Goal: Task Accomplishment & Management: Manage account settings

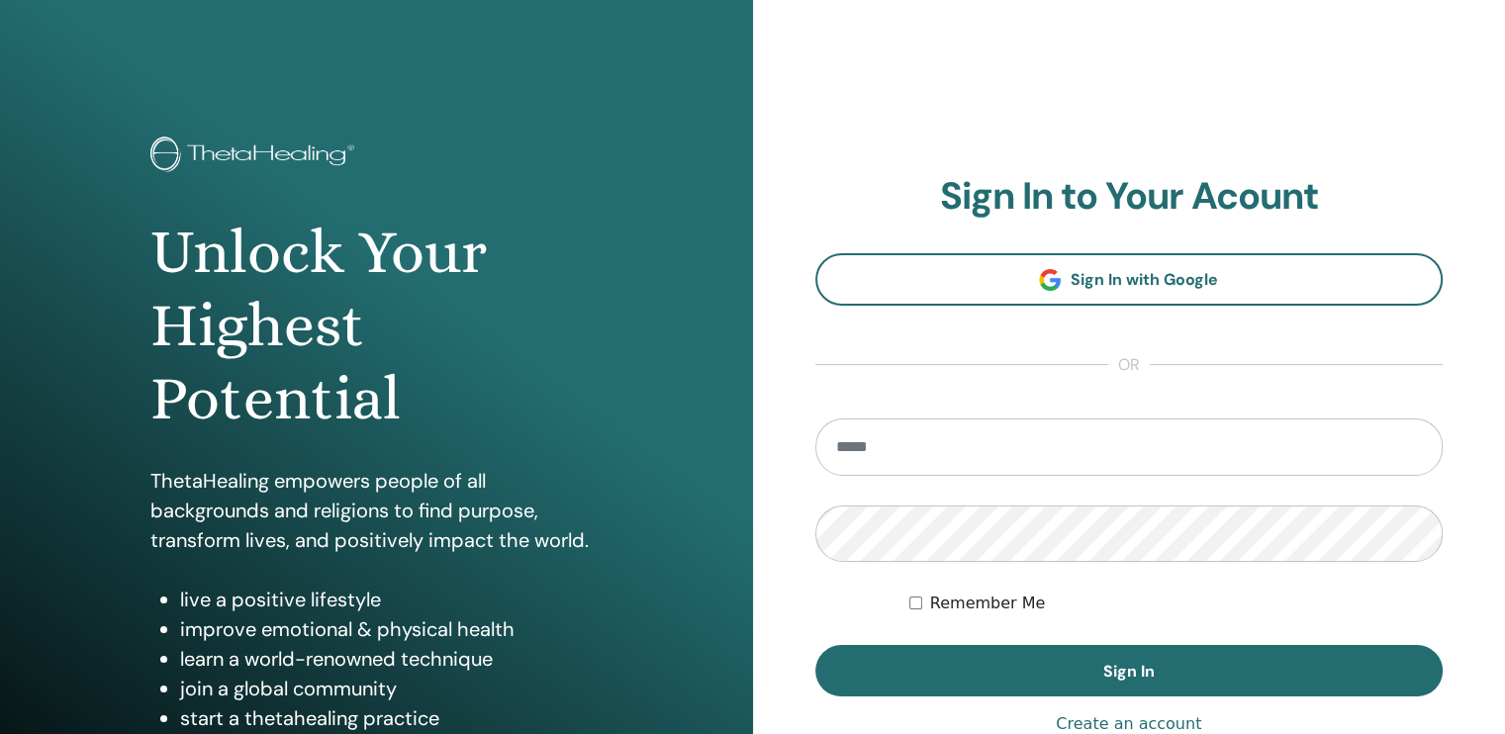
type input "**********"
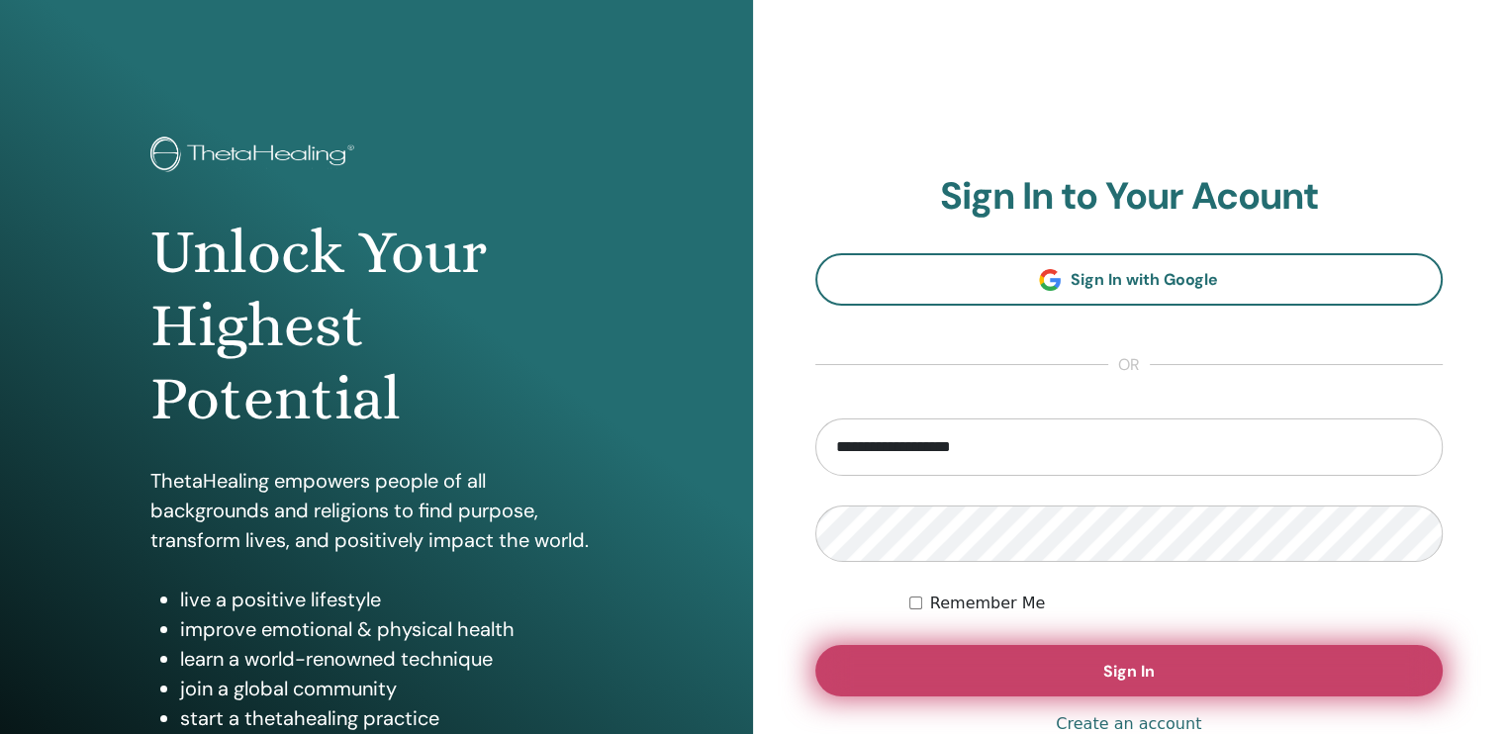
click at [1024, 660] on button "Sign In" at bounding box center [1129, 670] width 628 height 51
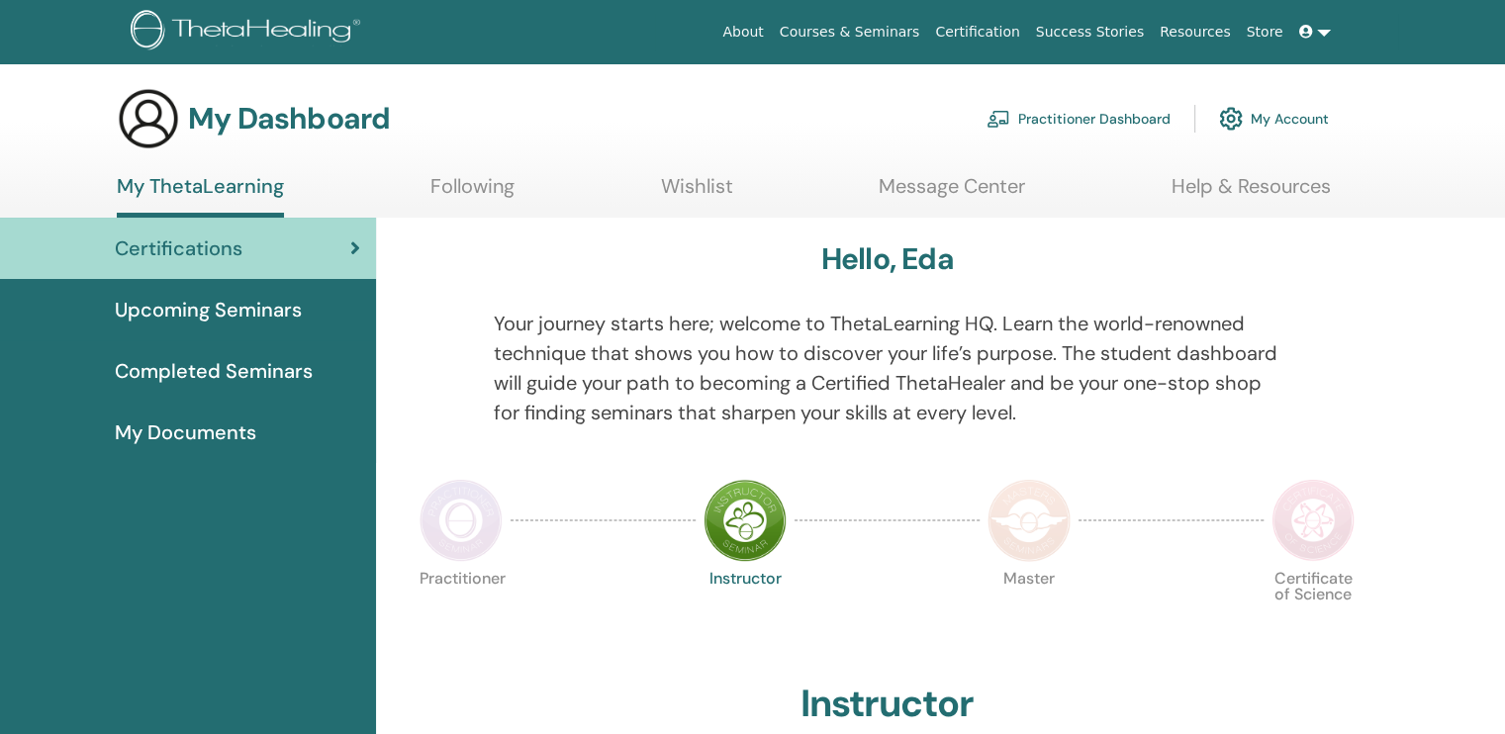
click at [1321, 540] on img at bounding box center [1312, 520] width 83 height 83
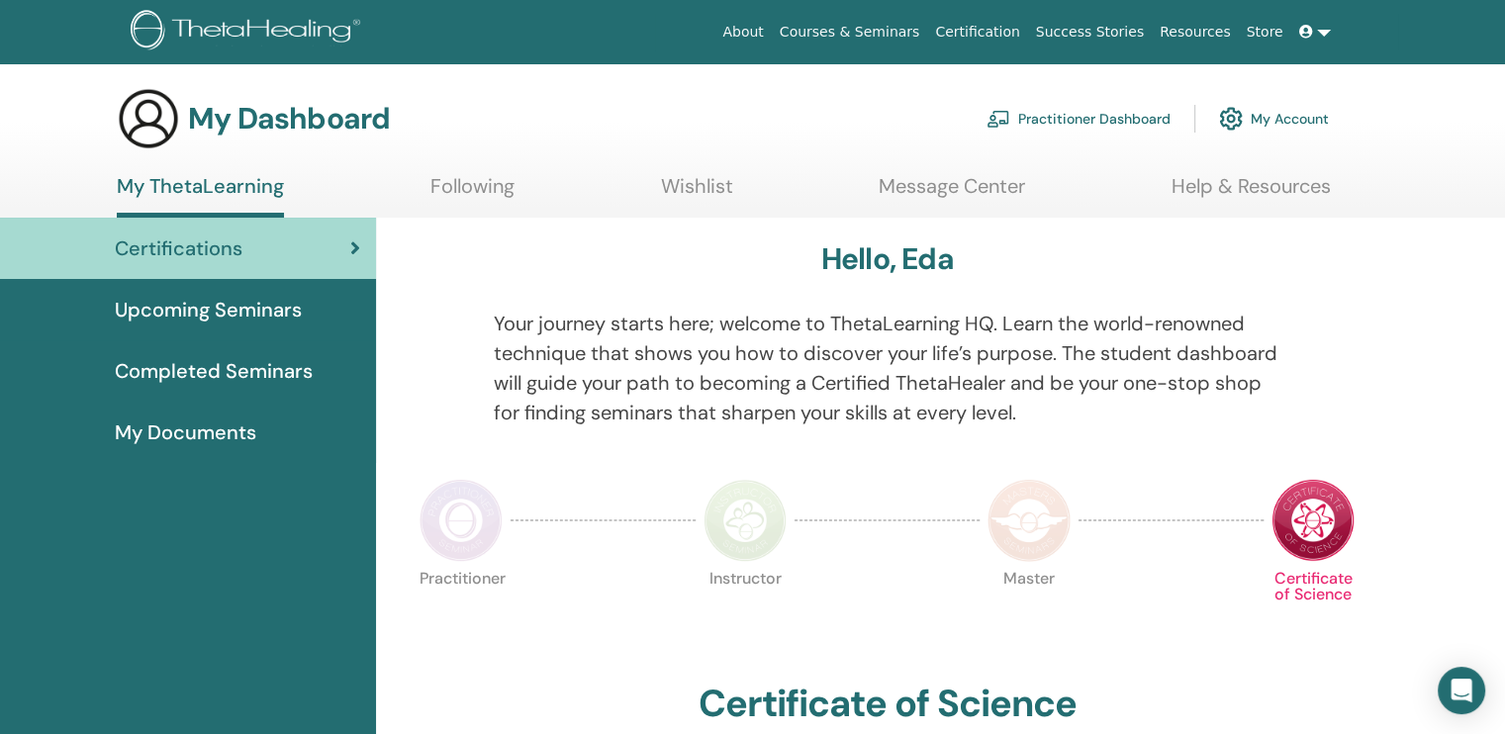
click at [1316, 529] on img at bounding box center [1312, 520] width 83 height 83
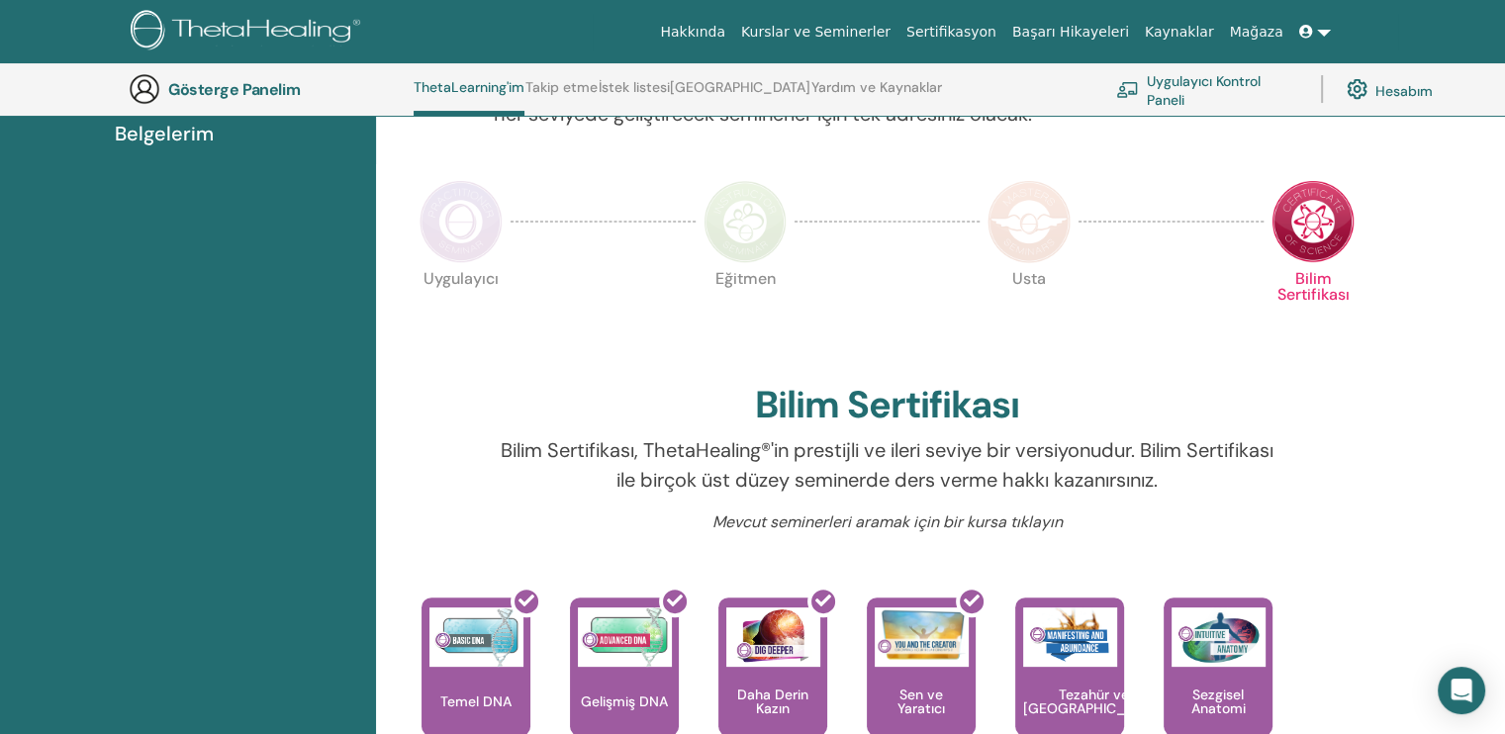
scroll to position [447, 0]
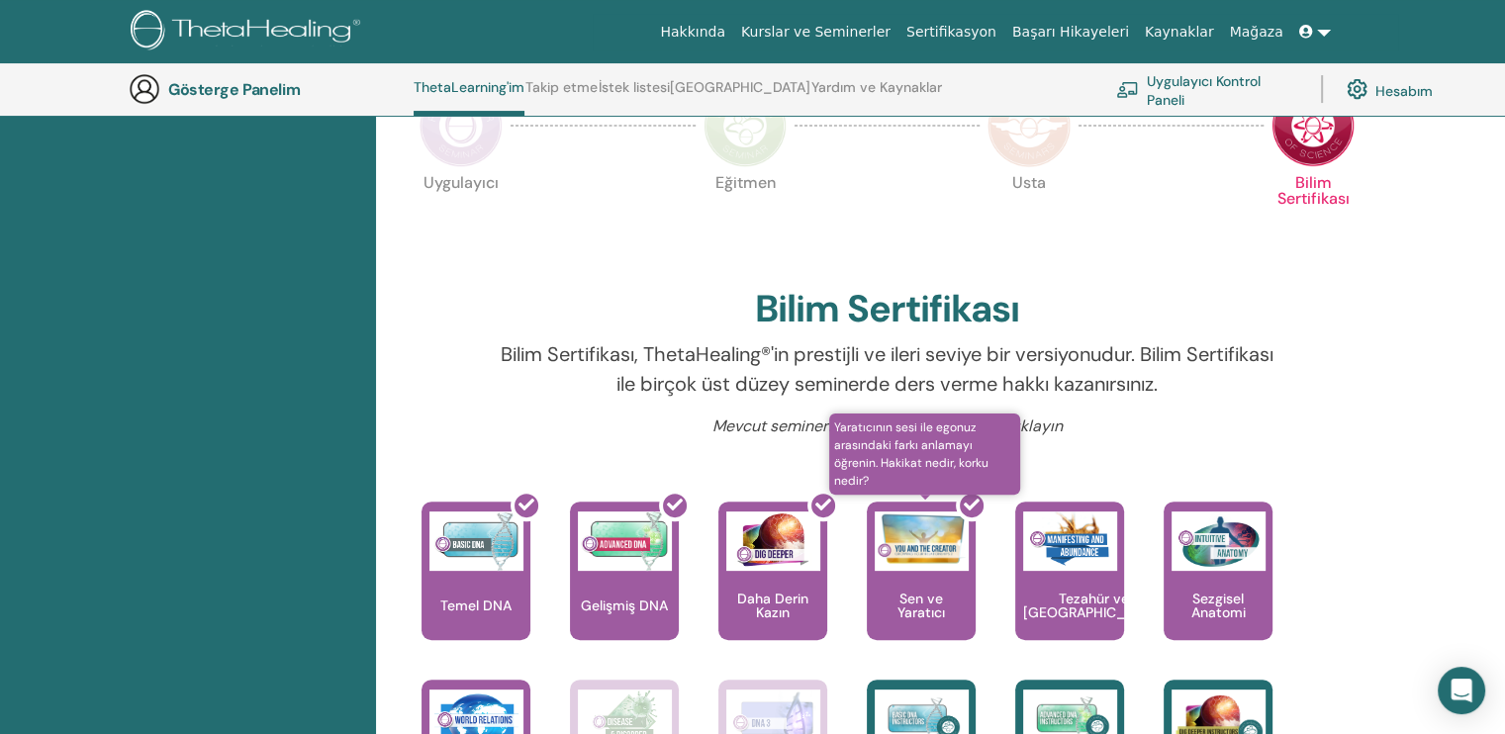
click at [934, 603] on div at bounding box center [932, 579] width 109 height 178
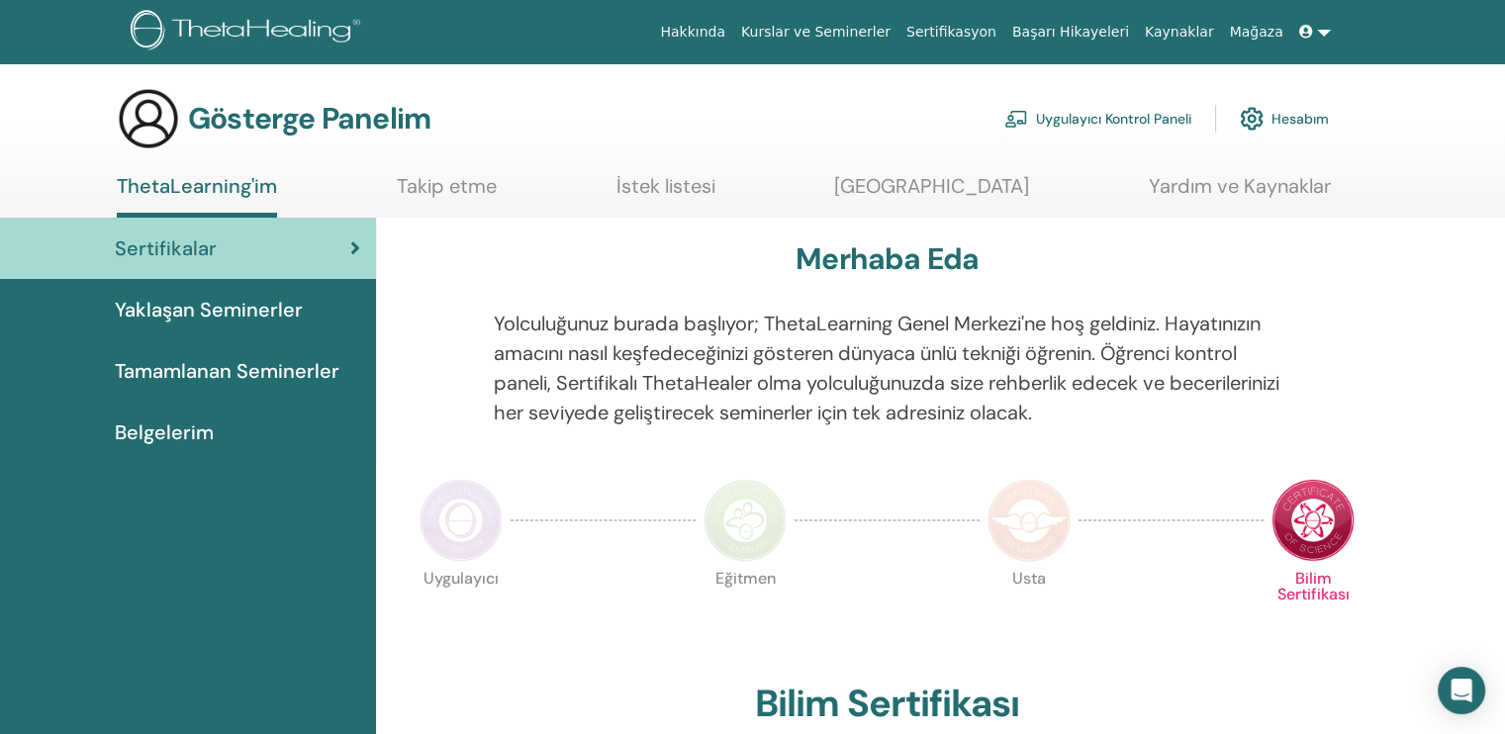
click at [1314, 121] on font "Hesabım" at bounding box center [1299, 120] width 57 height 18
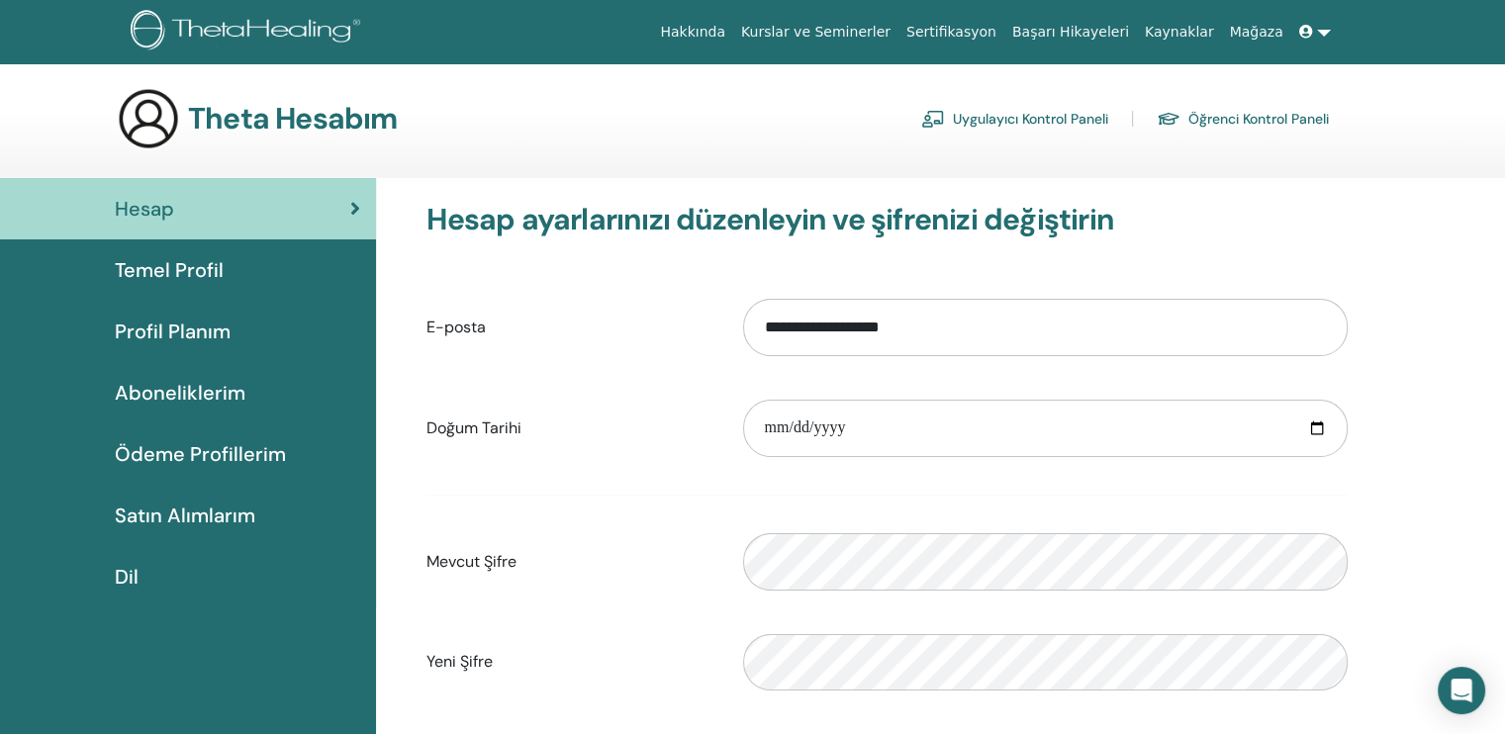
click at [202, 513] on font "Satın Alımlarım" at bounding box center [185, 516] width 140 height 26
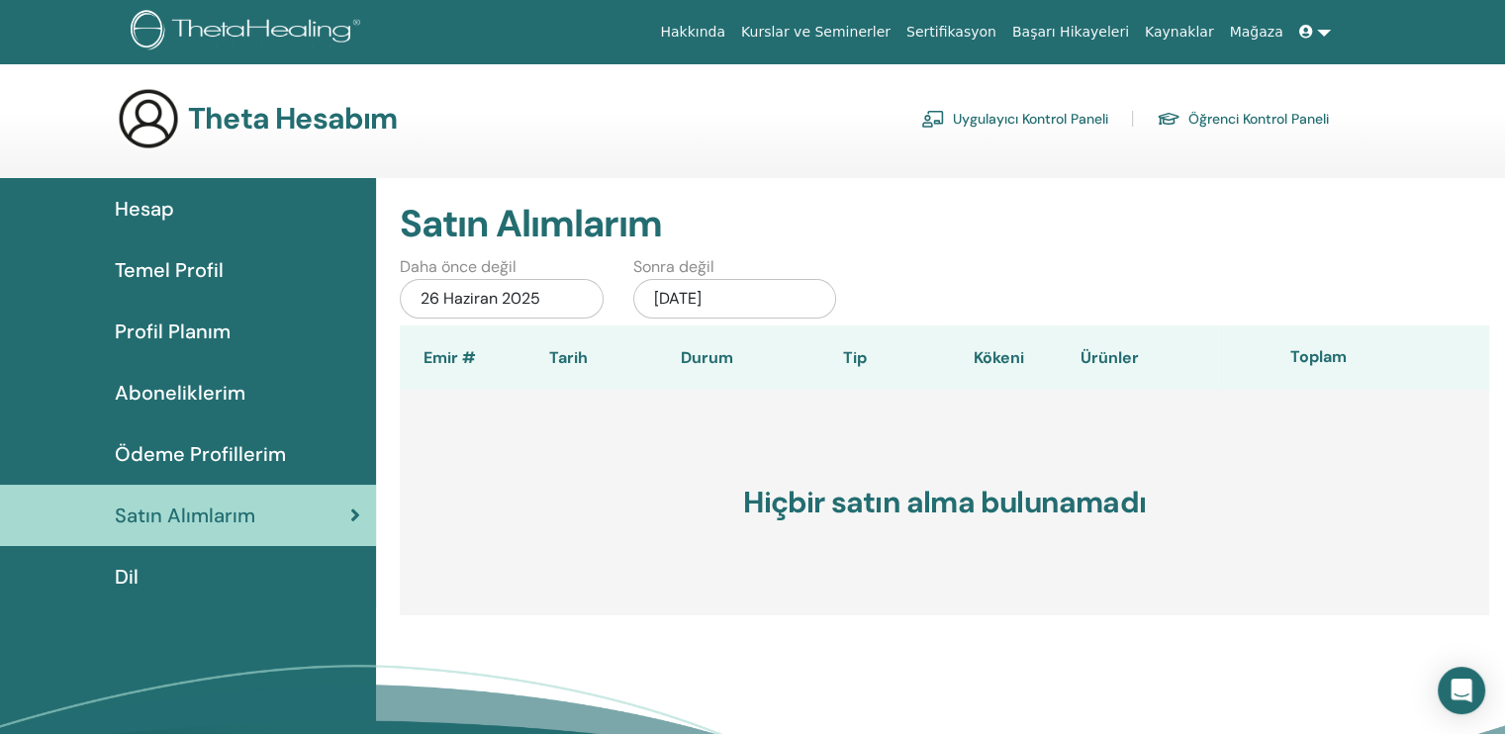
click at [1265, 114] on font "Öğrenci Kontrol Paneli" at bounding box center [1258, 120] width 140 height 18
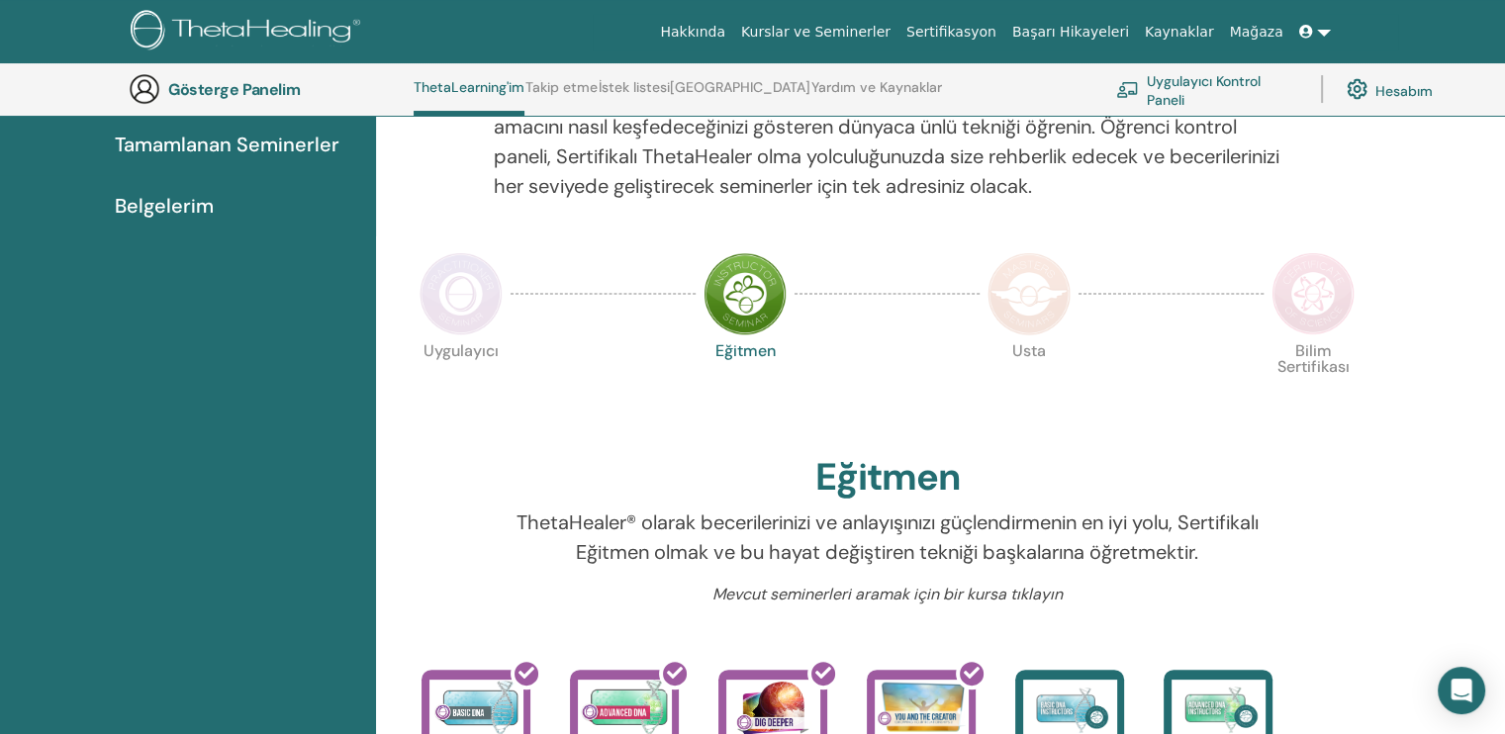
scroll to position [249, 0]
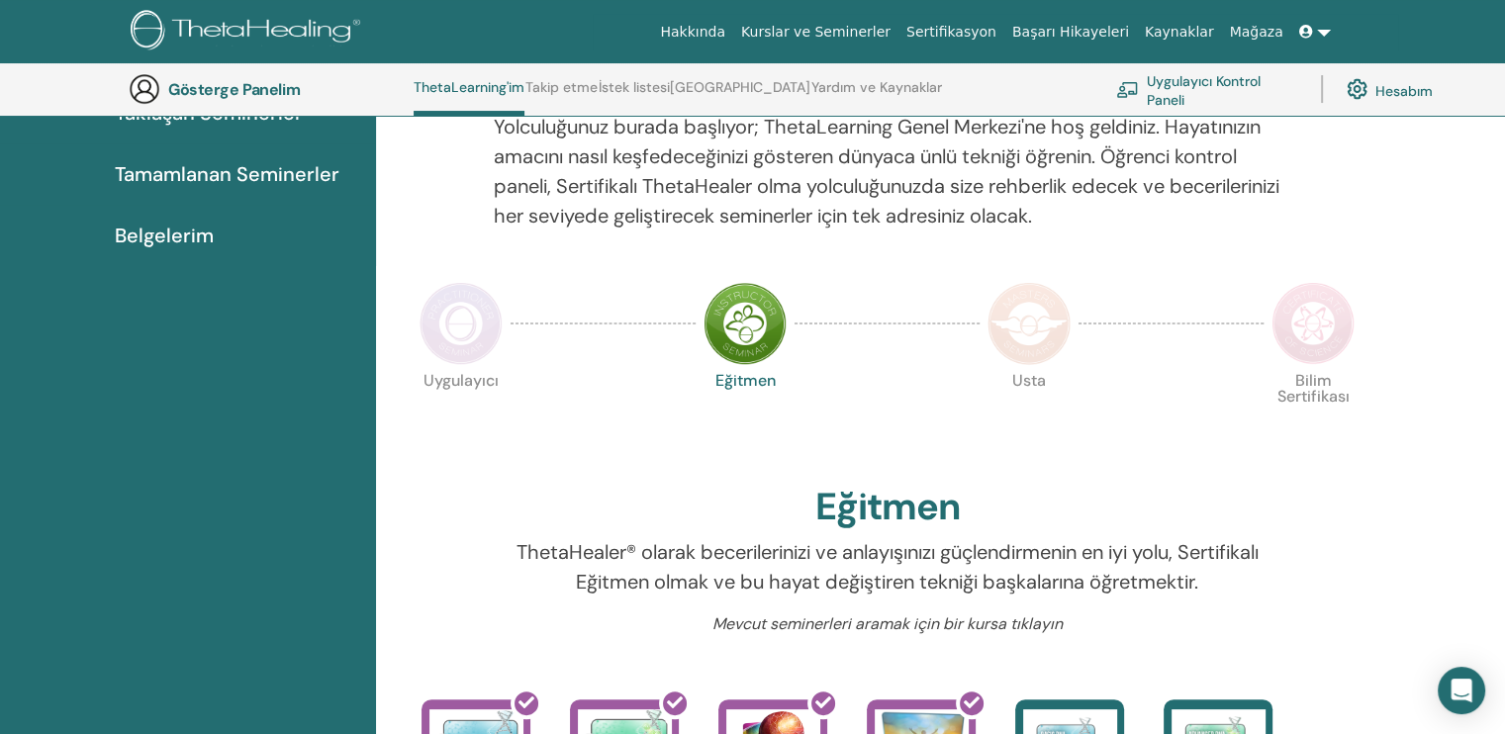
click at [450, 329] on img at bounding box center [460, 323] width 83 height 83
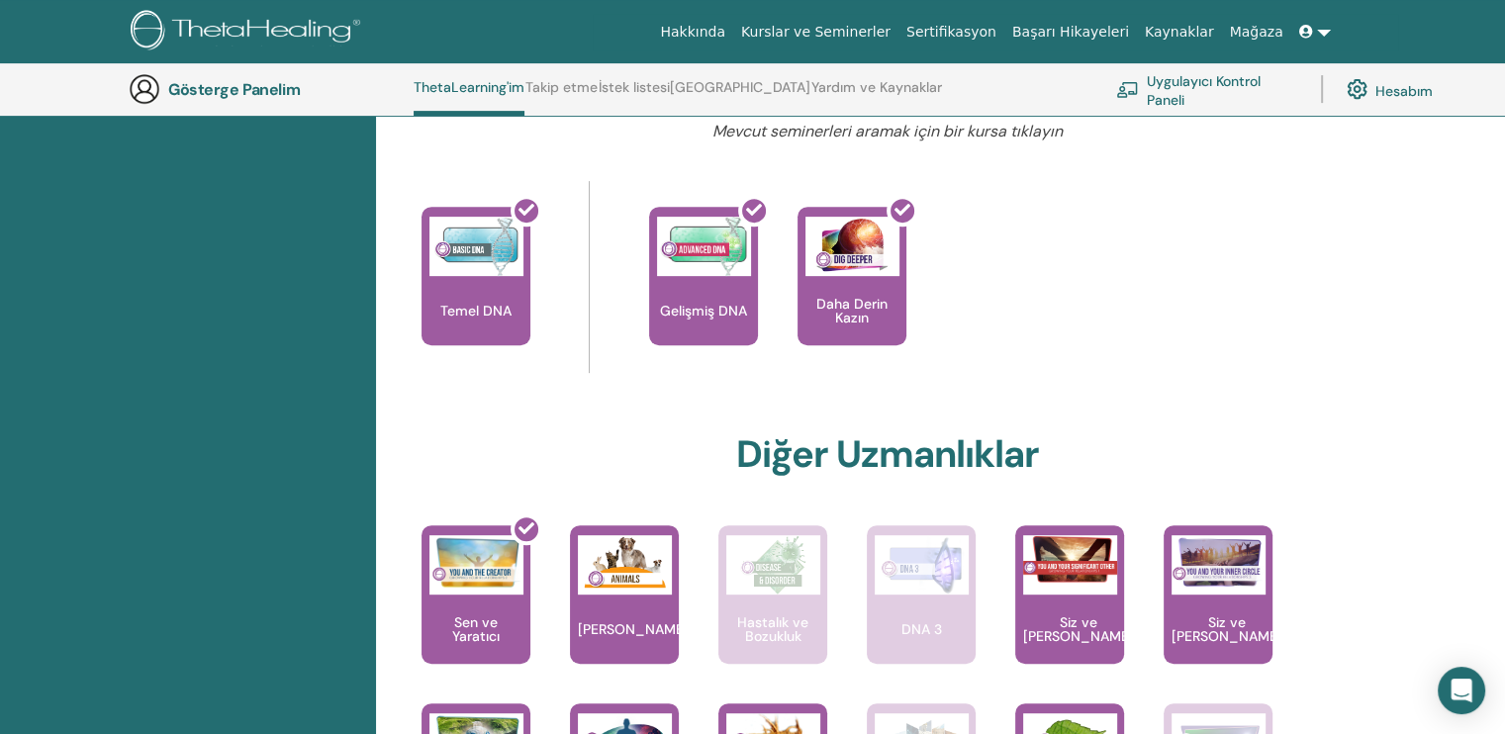
scroll to position [843, 0]
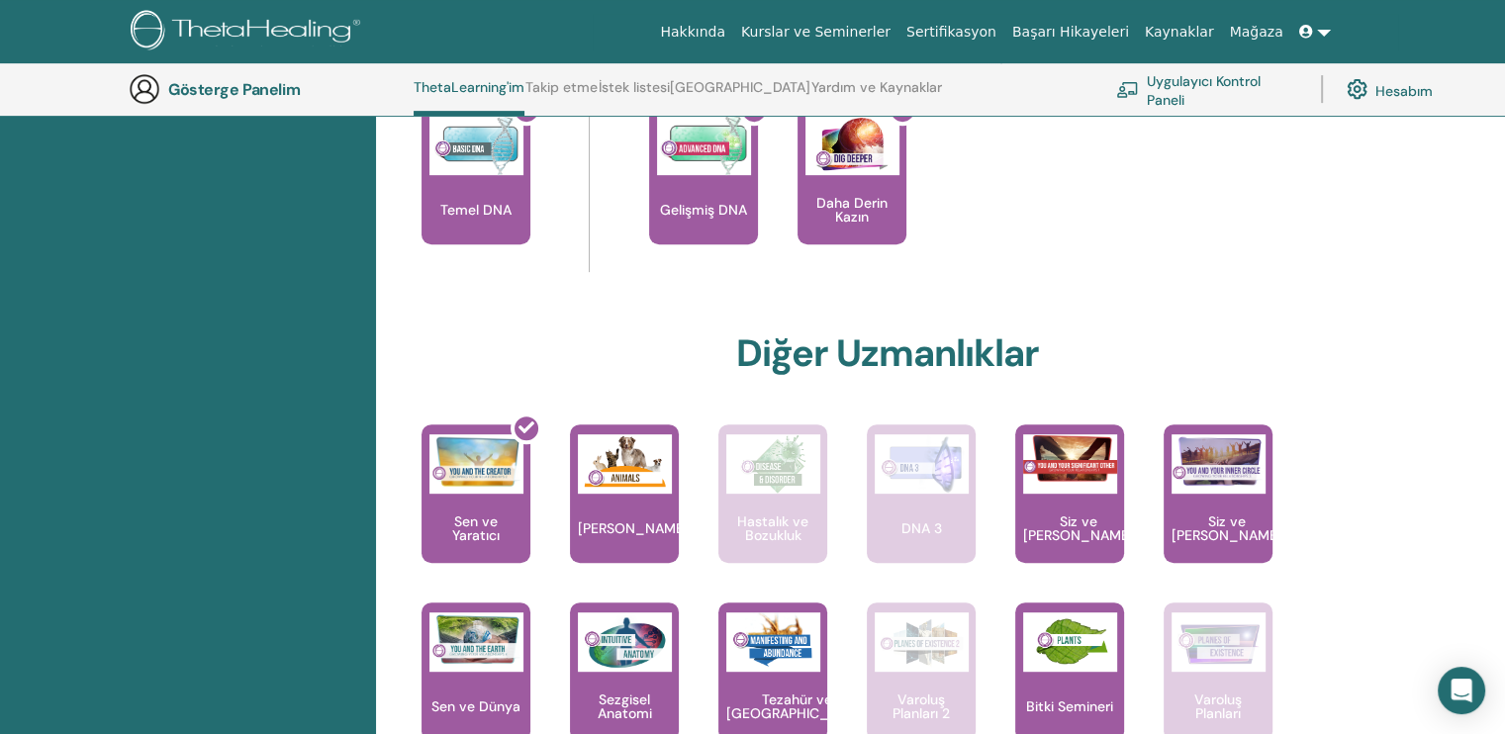
click at [996, 36] on font "Sertifikasyon" at bounding box center [951, 32] width 90 height 16
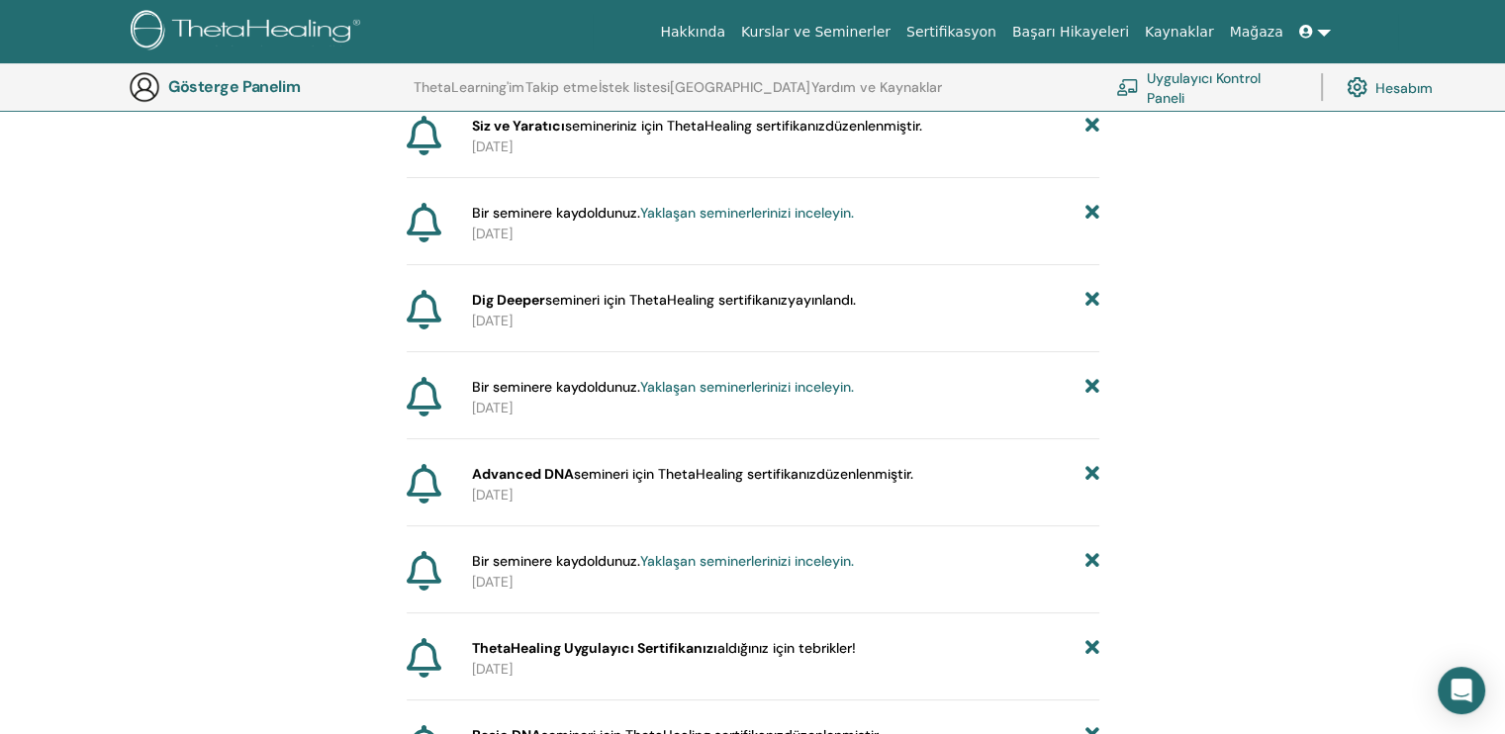
scroll to position [641, 0]
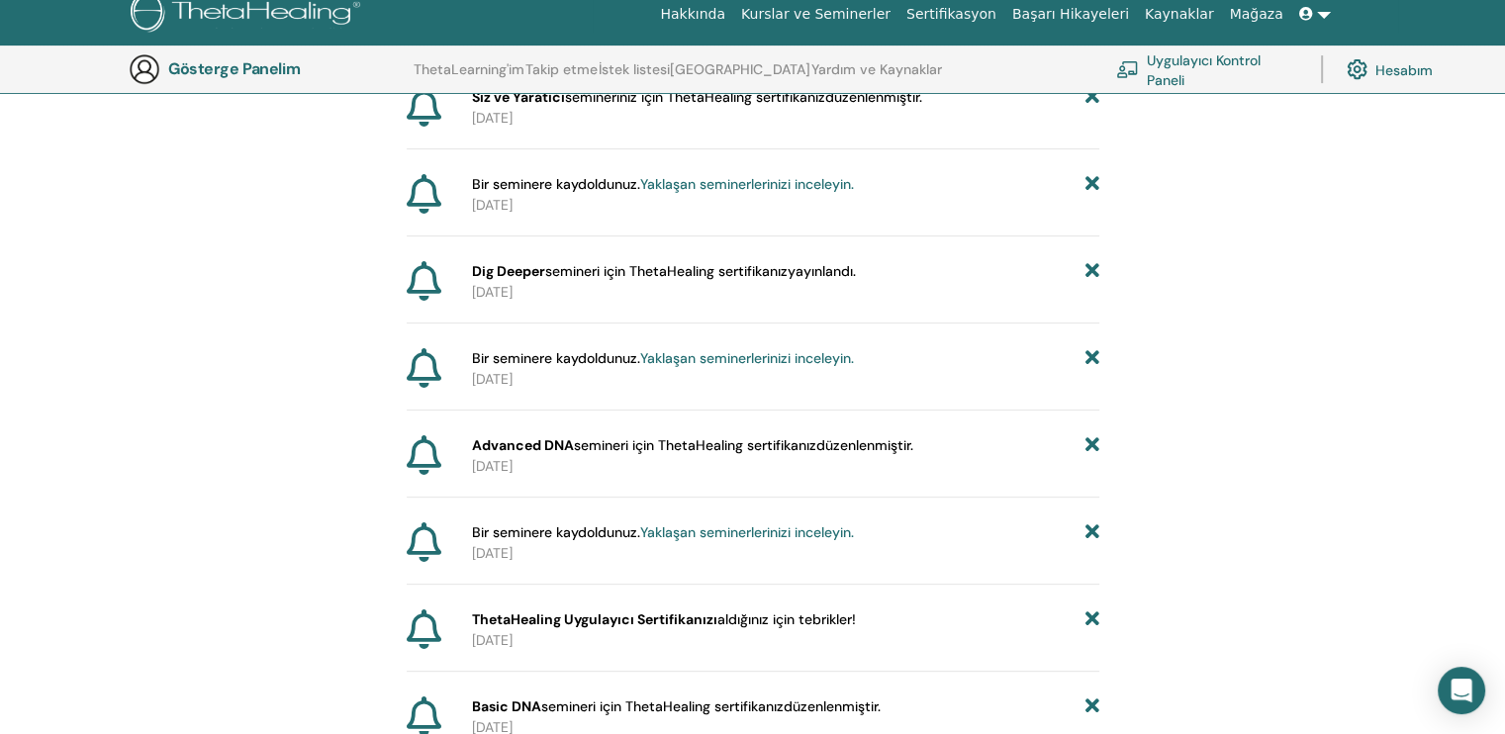
click at [634, 446] on font "semineri için ThetaHealing sertifikanız" at bounding box center [695, 445] width 242 height 18
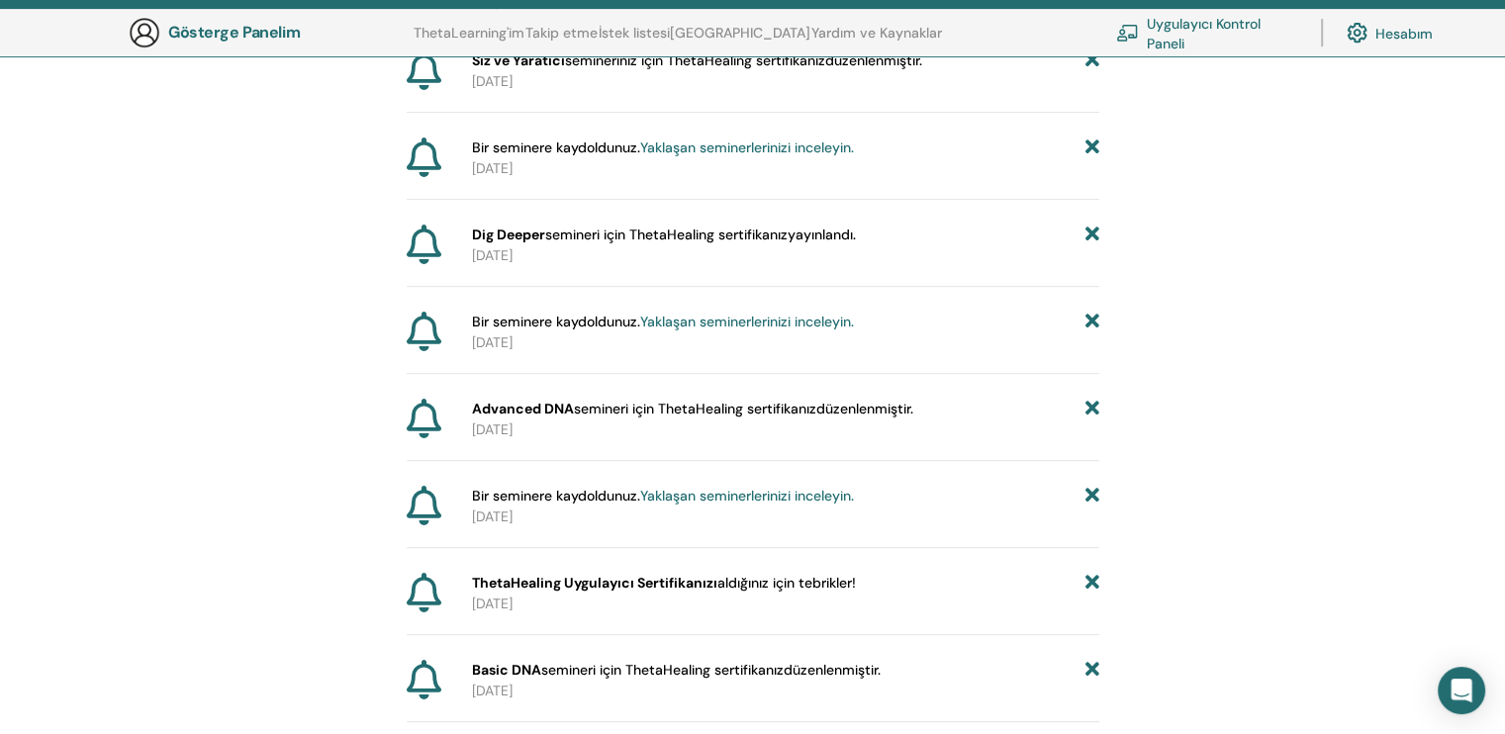
scroll to position [245, 0]
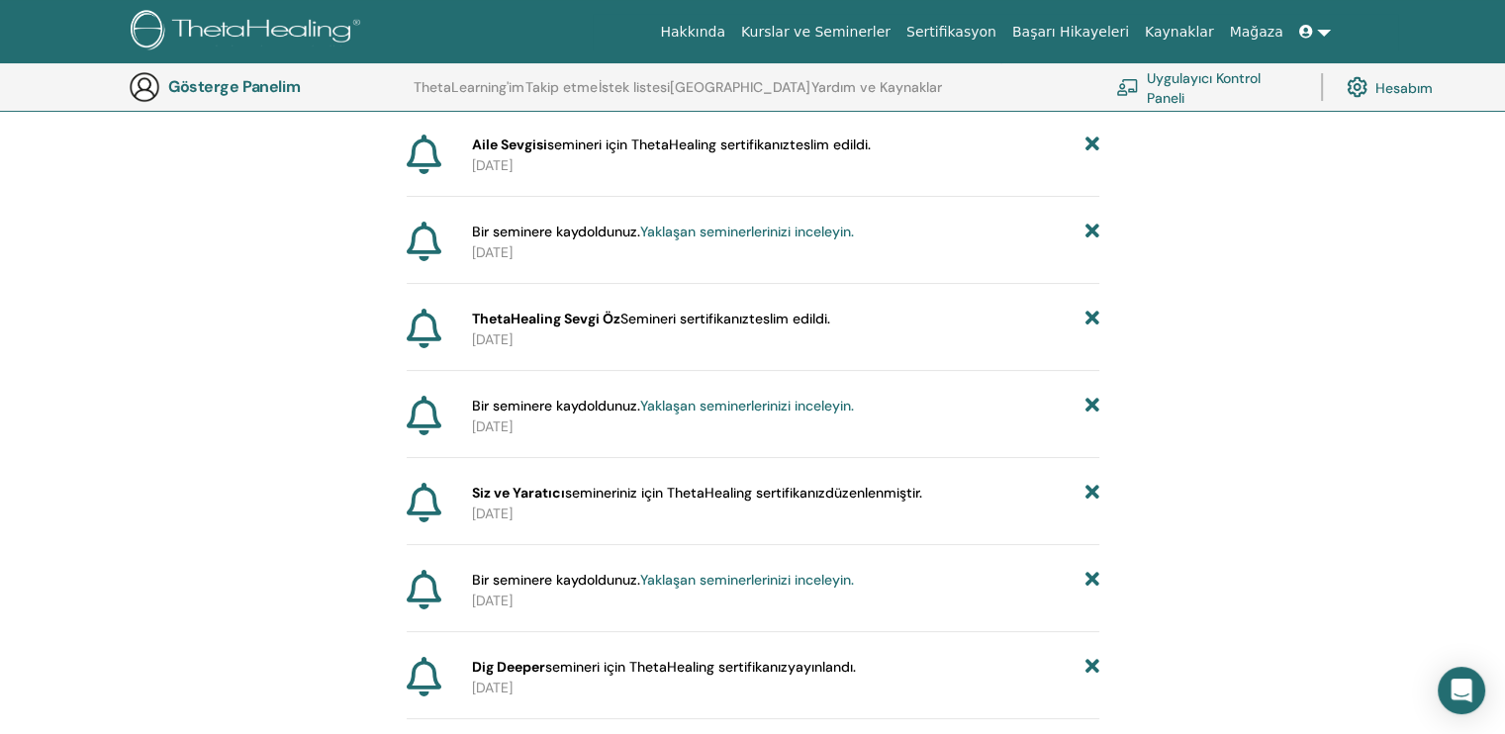
click at [809, 145] on font "teslim edildi." at bounding box center [829, 145] width 81 height 18
click at [486, 149] on font "Aile Sevgisi" at bounding box center [509, 145] width 75 height 18
click at [511, 166] on font "2025-09-23" at bounding box center [492, 165] width 41 height 18
click at [1395, 79] on font "Hesabım" at bounding box center [1403, 88] width 57 height 18
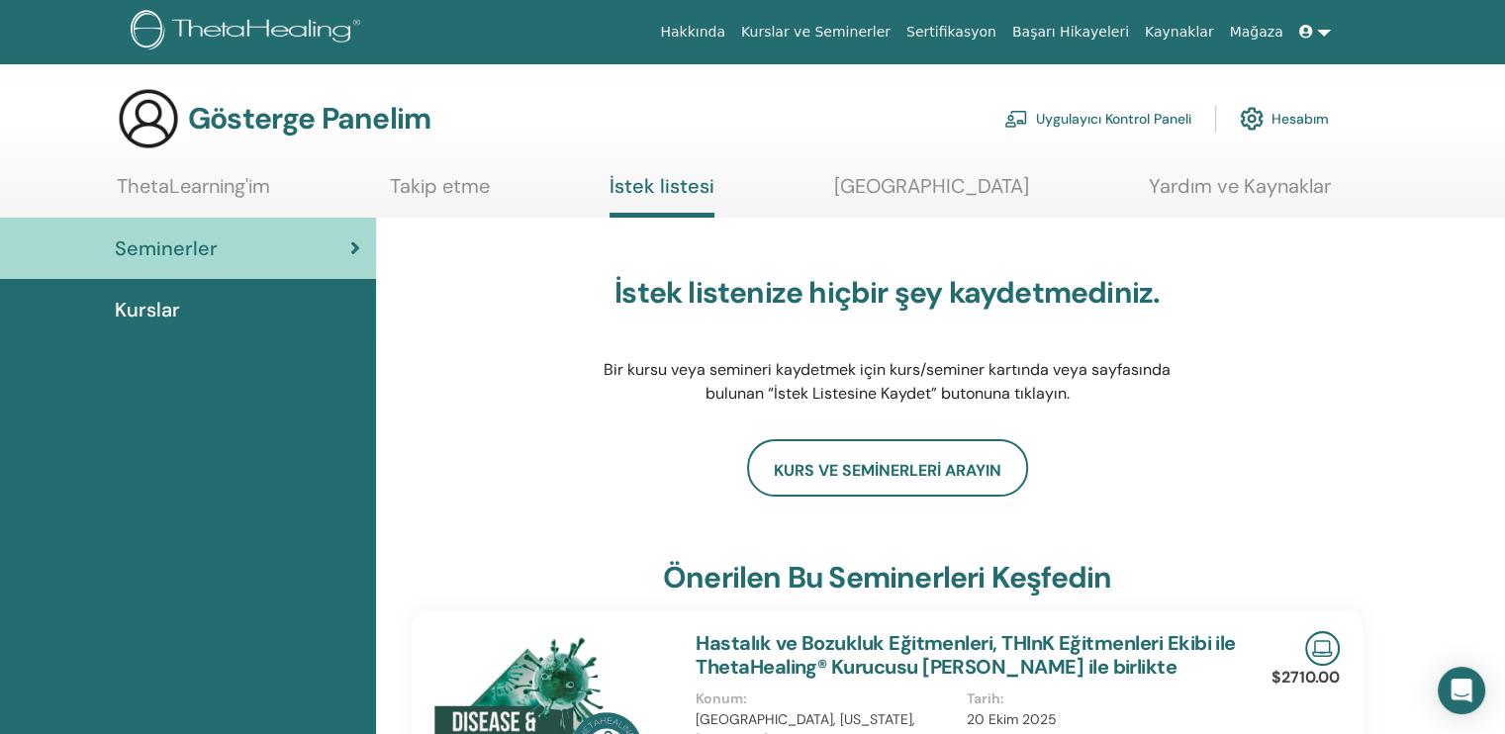
click at [996, 35] on font "Sertifikasyon" at bounding box center [951, 32] width 90 height 16
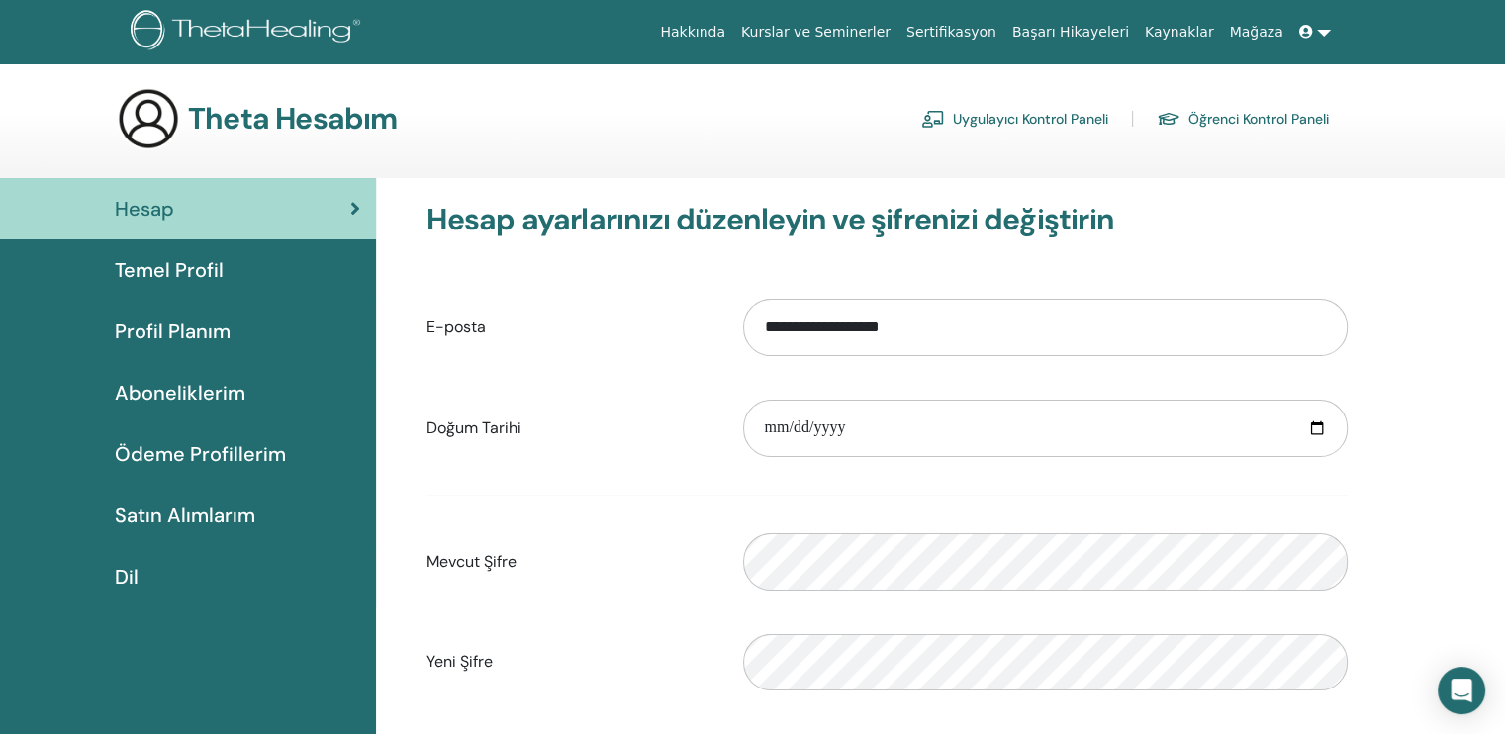
click at [213, 513] on font "Satın Alımlarım" at bounding box center [185, 516] width 140 height 26
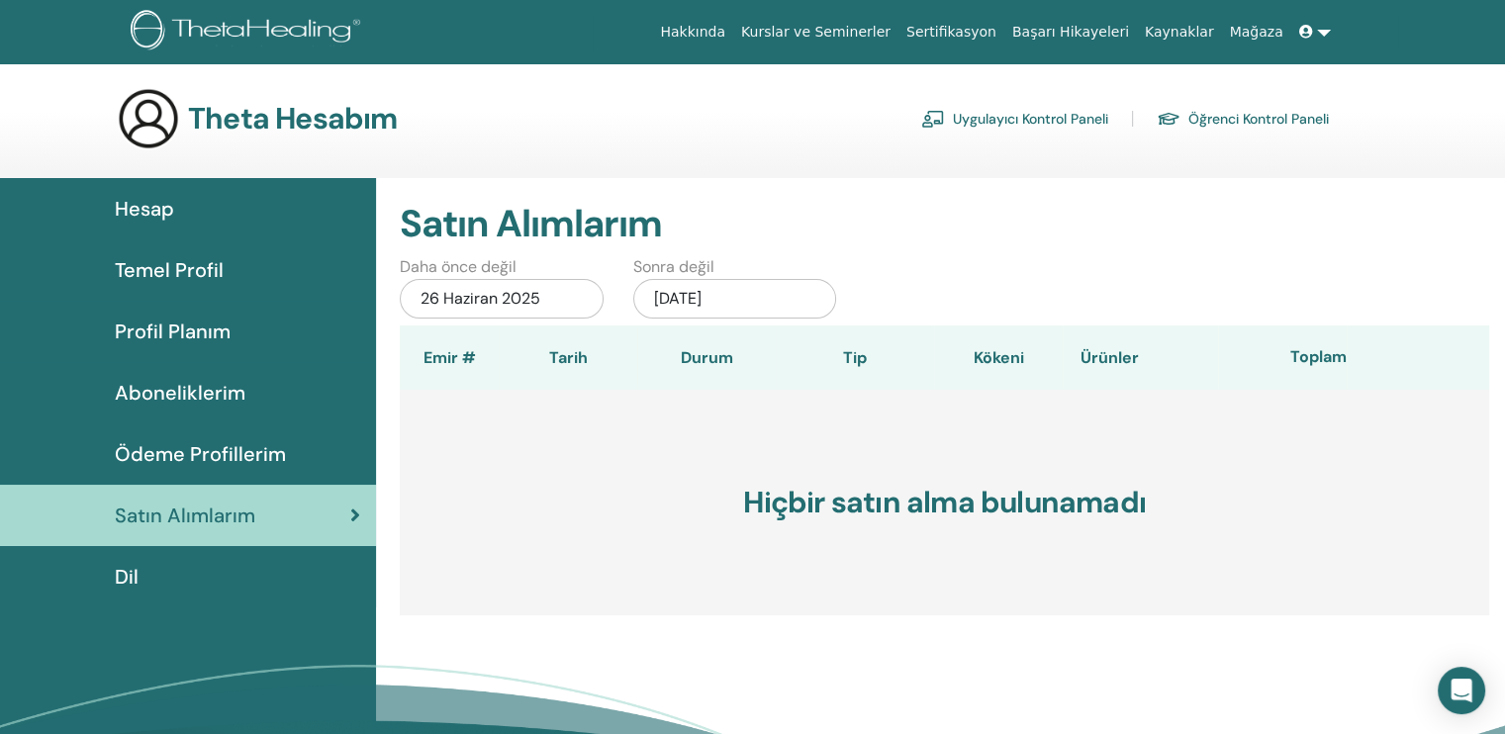
click at [135, 453] on font "Ödeme Profillerim" at bounding box center [200, 454] width 171 height 26
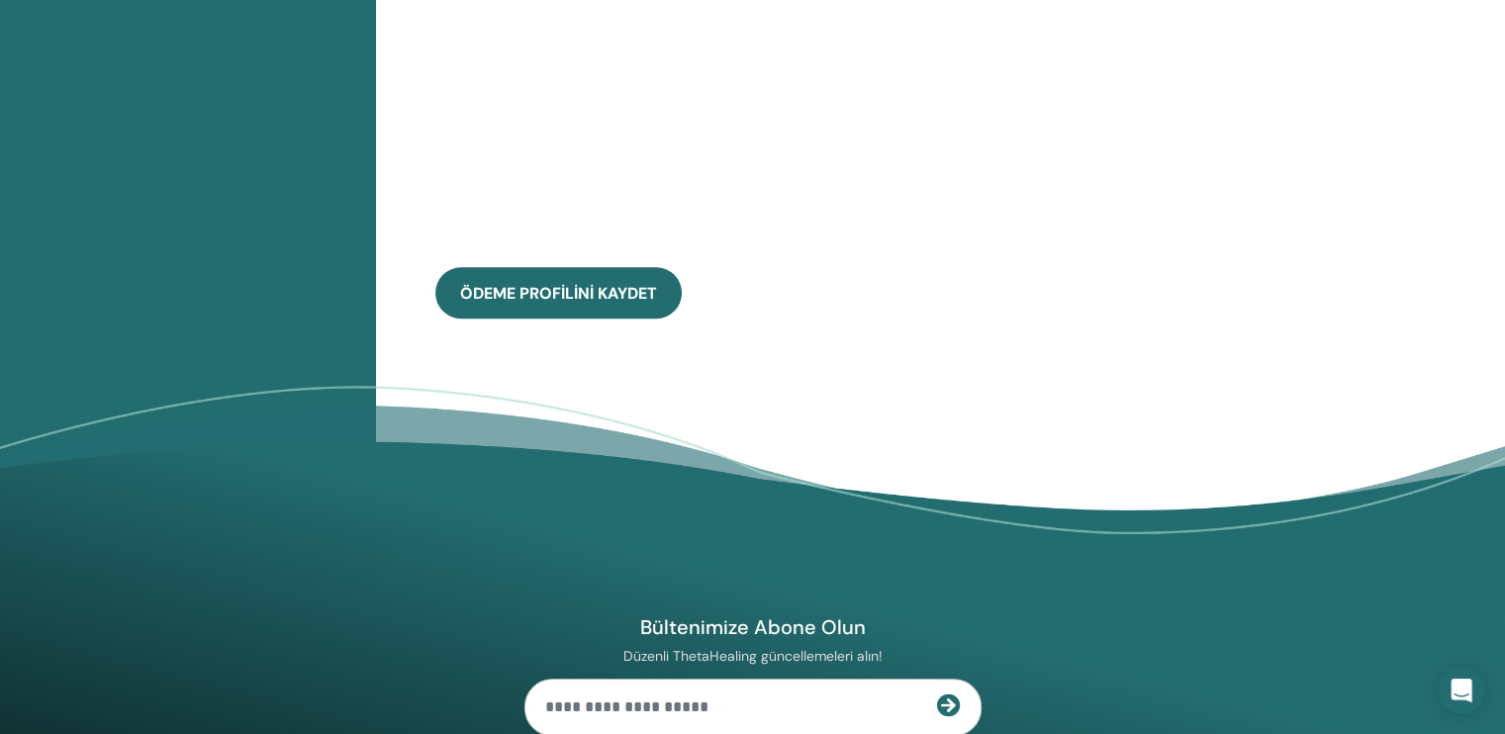
scroll to position [1330, 0]
